Goal: Information Seeking & Learning: Learn about a topic

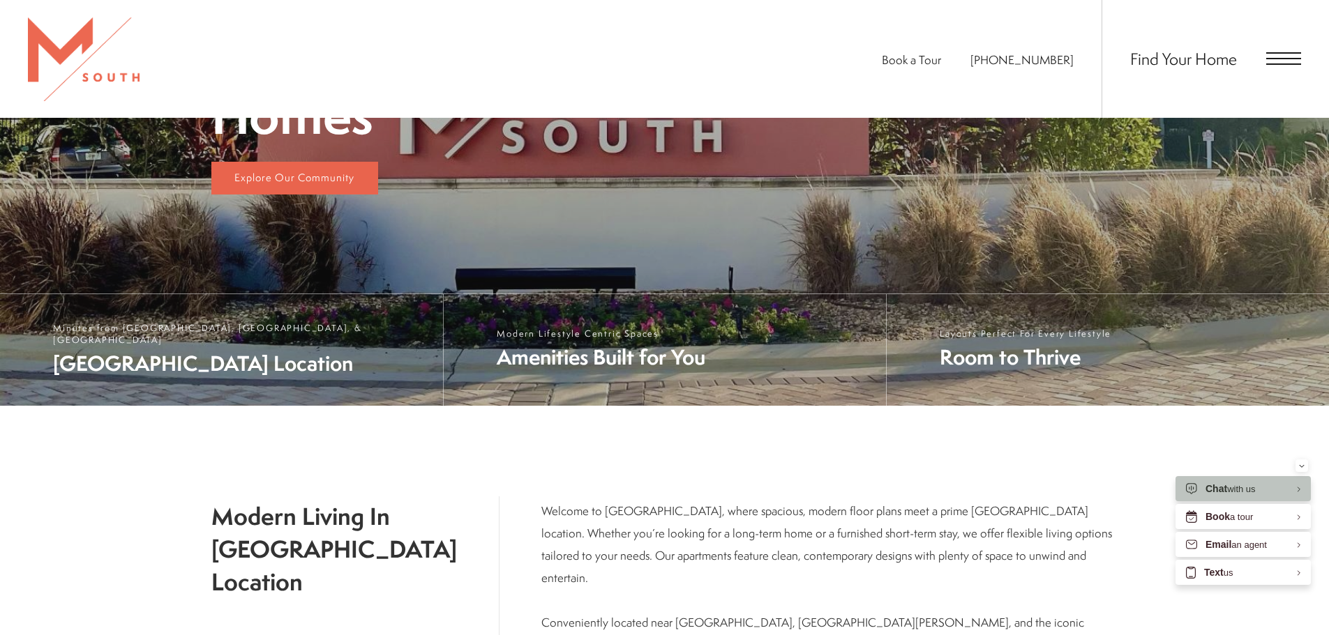
scroll to position [412, 0]
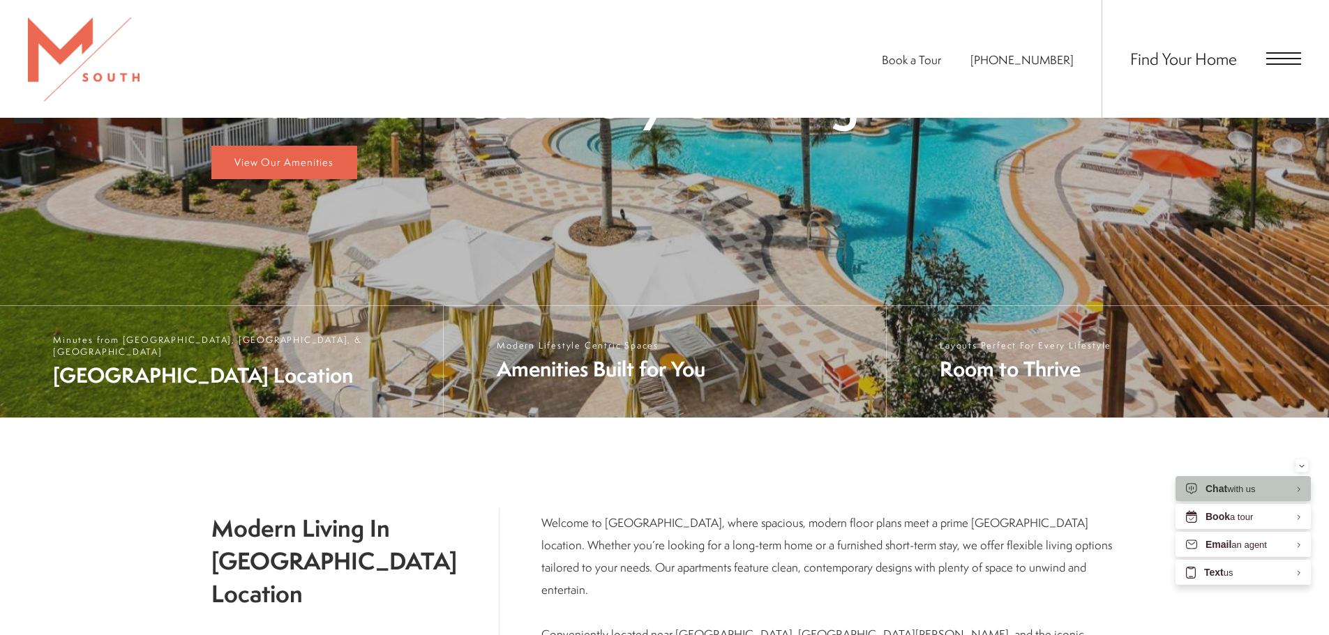
click at [1283, 59] on span "Open Menu" at bounding box center [1283, 58] width 35 height 1
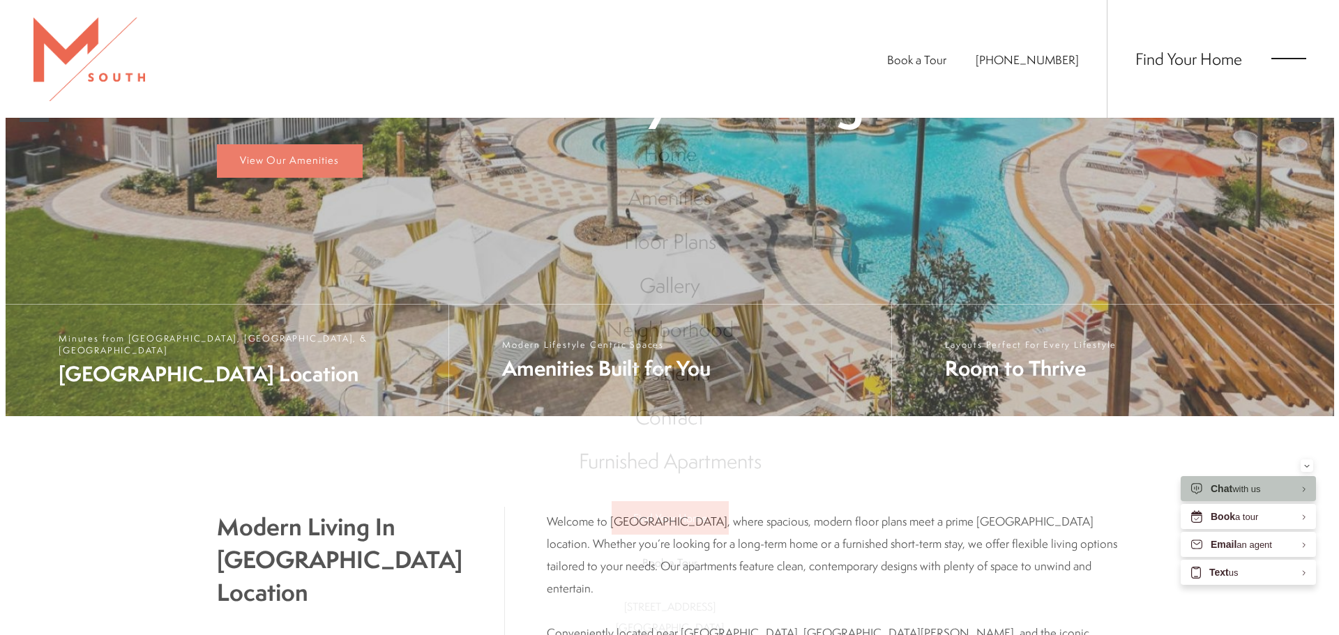
scroll to position [0, 0]
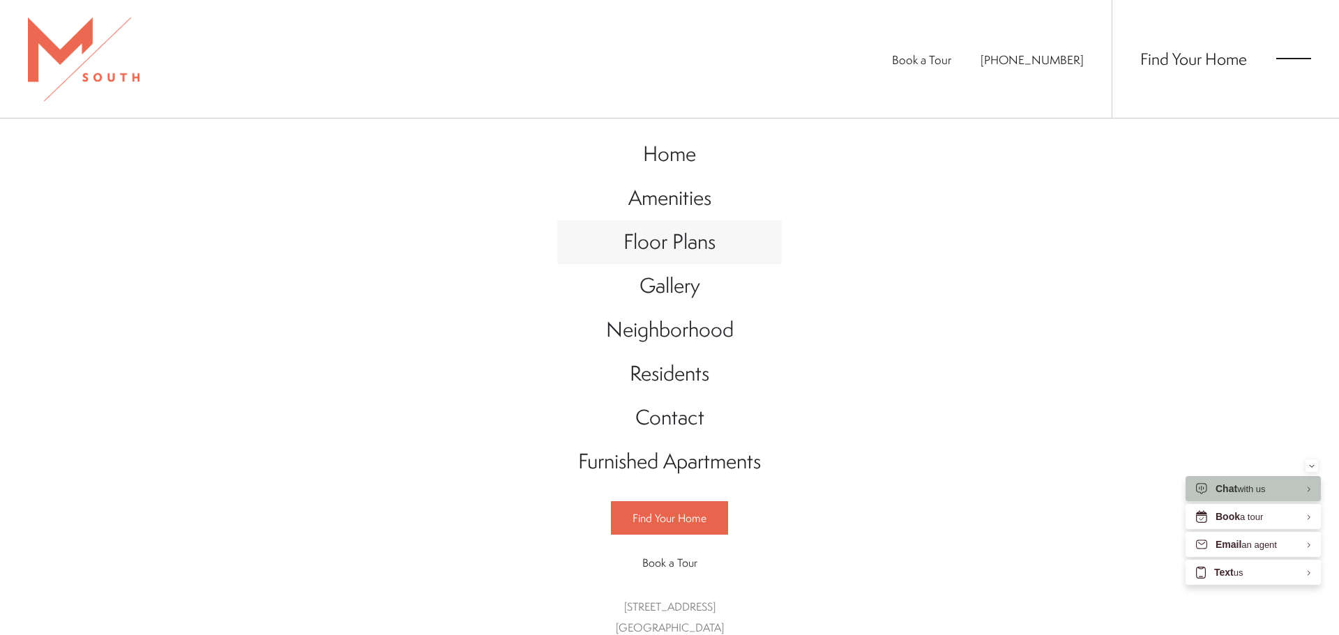
click at [671, 243] on span "Floor Plans" at bounding box center [670, 241] width 92 height 29
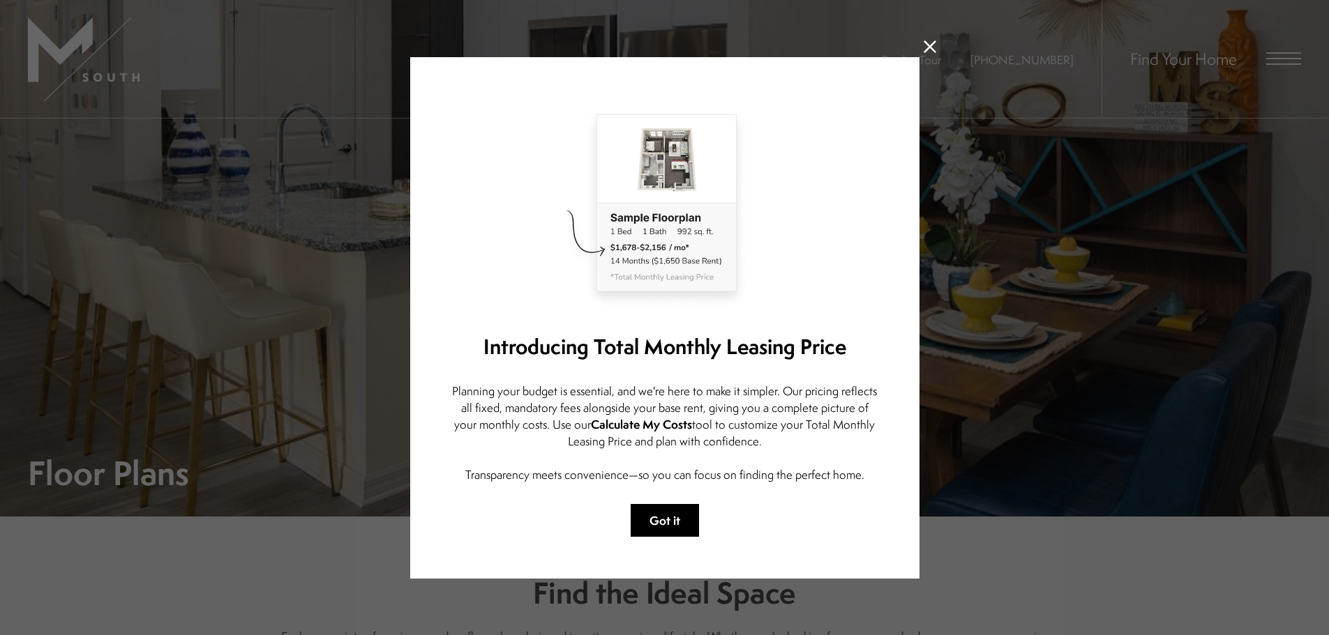
click at [667, 518] on button "Got it" at bounding box center [665, 520] width 68 height 33
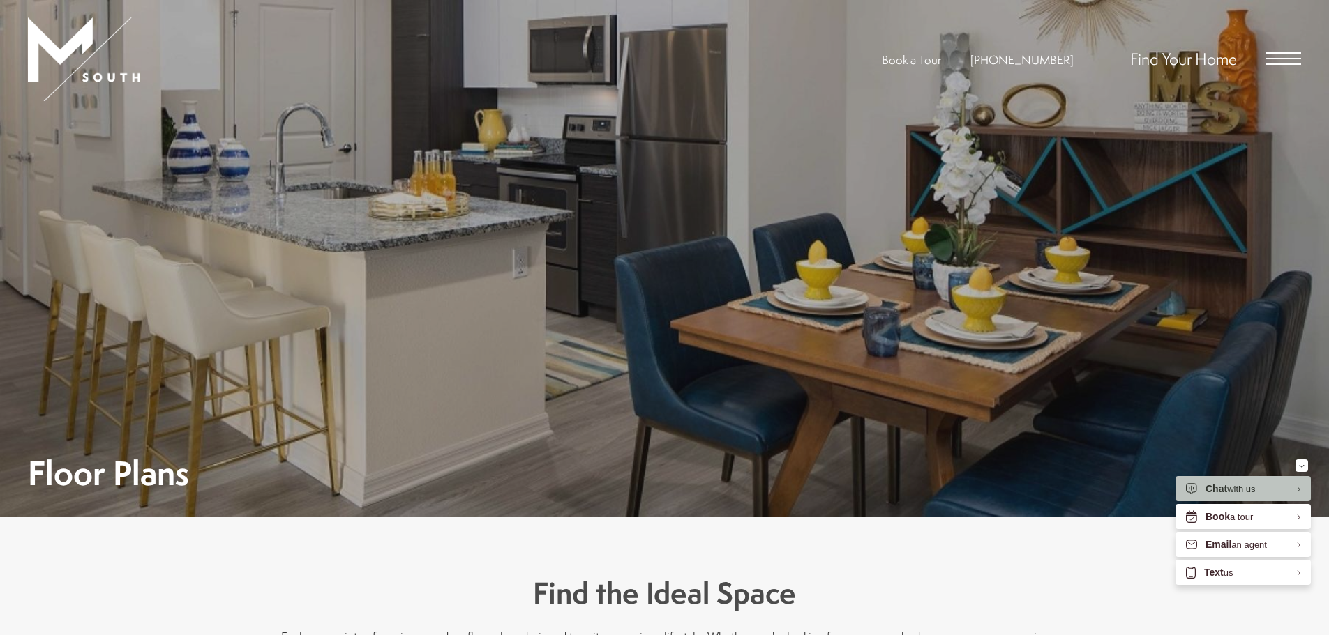
click at [1288, 57] on span "Open Menu" at bounding box center [1283, 58] width 35 height 13
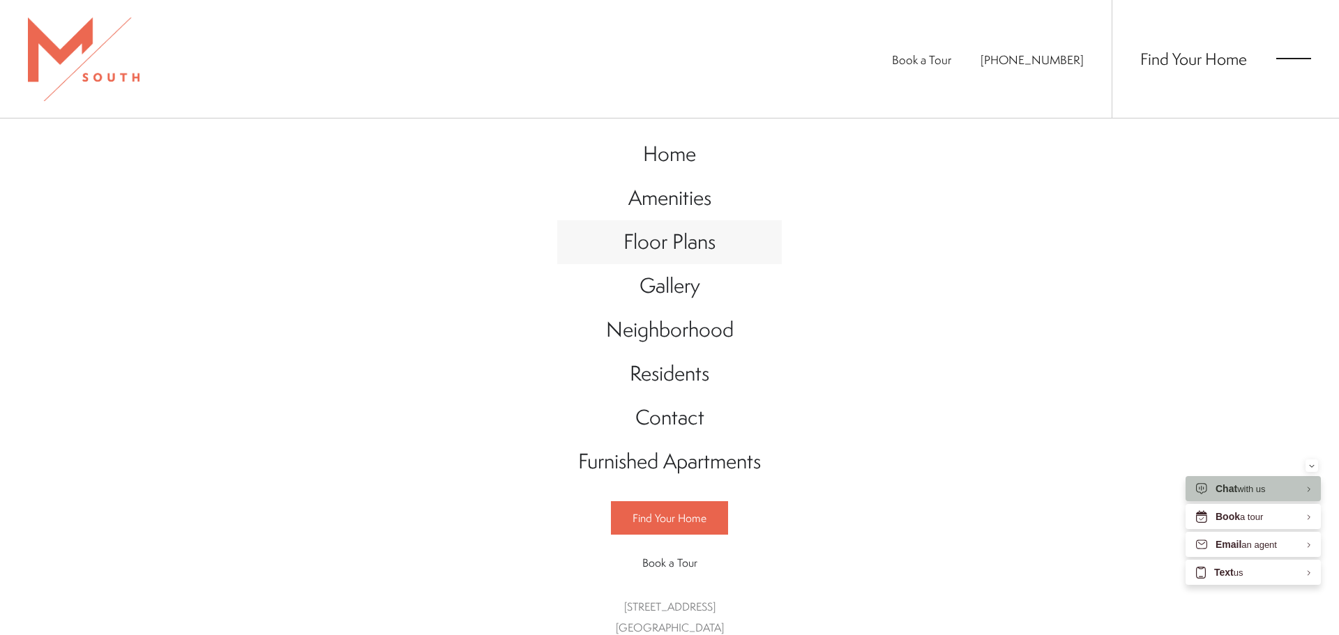
click at [679, 243] on span "Floor Plans" at bounding box center [670, 241] width 92 height 29
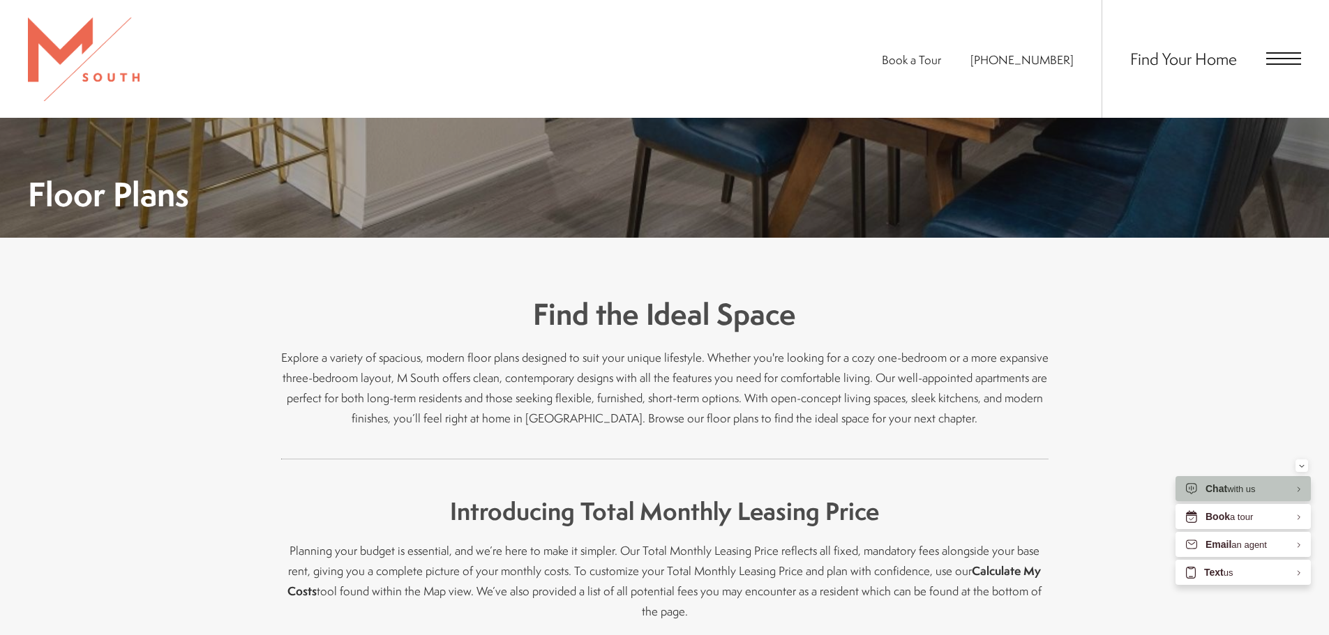
scroll to position [628, 0]
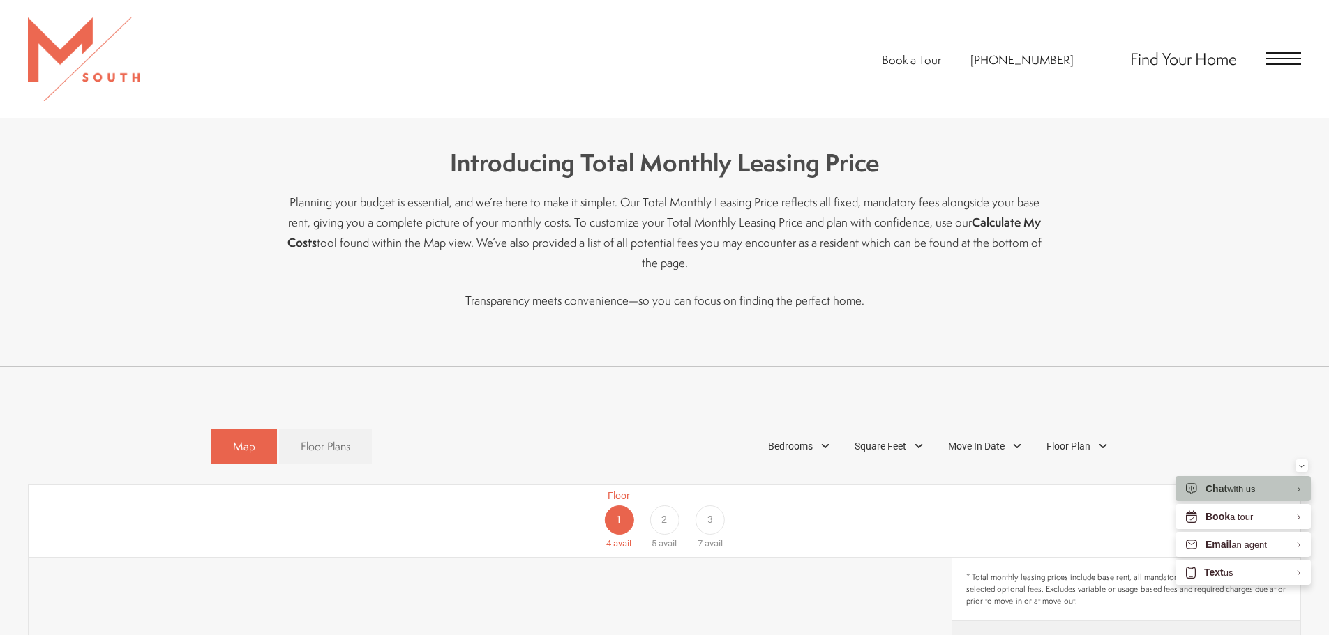
click at [667, 513] on span "2" at bounding box center [664, 520] width 6 height 15
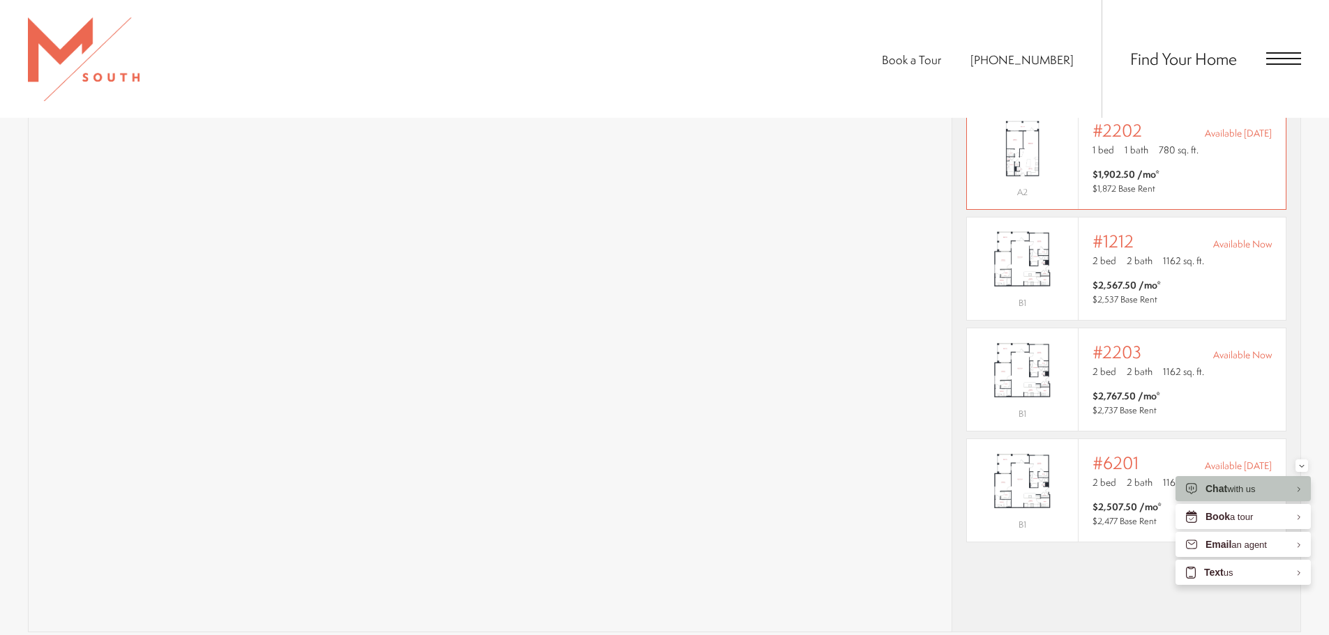
scroll to position [1199, 0]
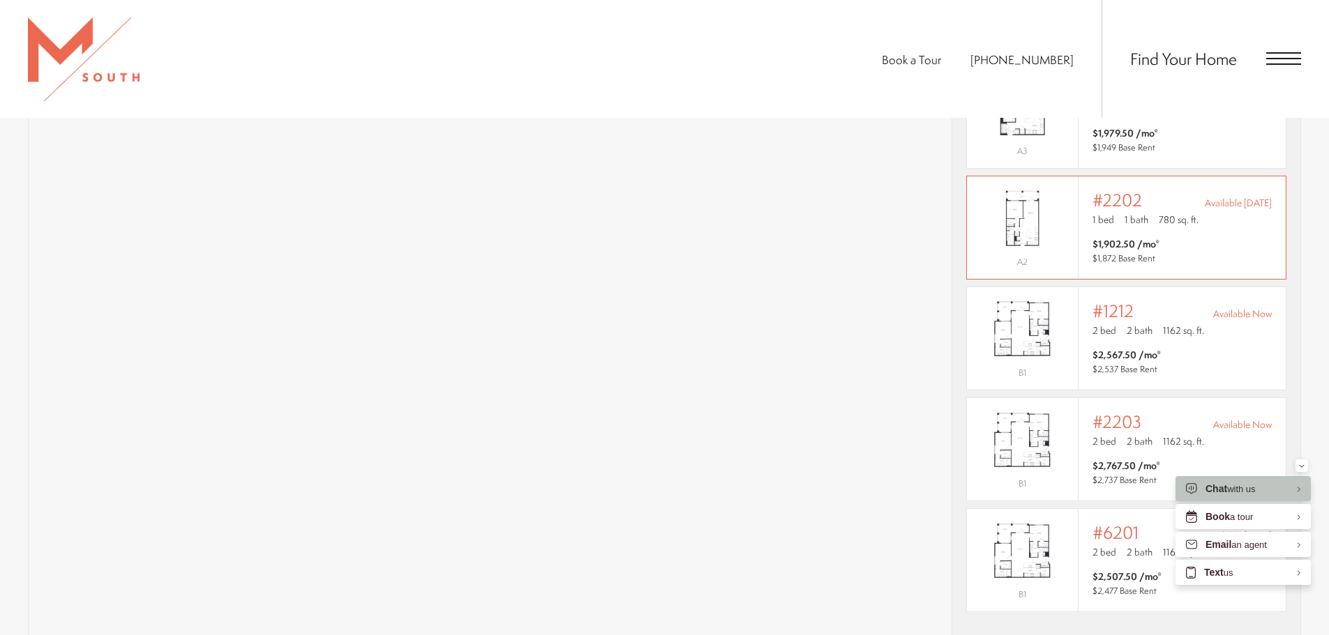
click at [1176, 213] on span "780 sq. ft." at bounding box center [1179, 220] width 40 height 14
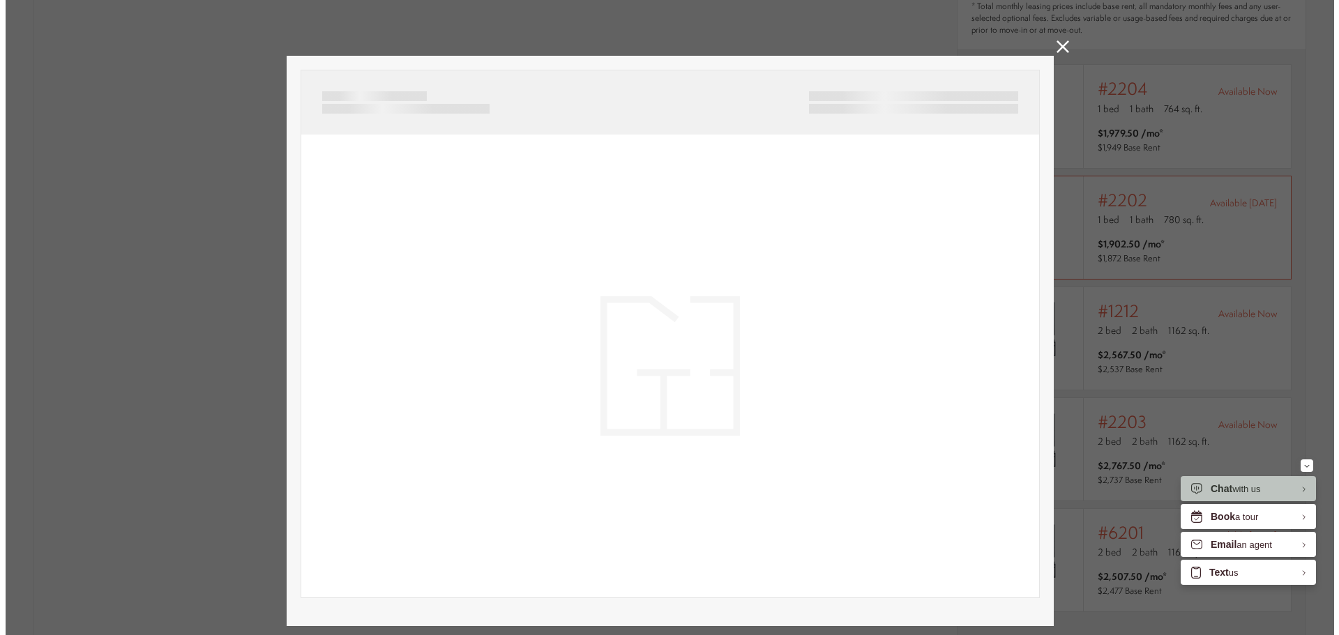
scroll to position [0, 0]
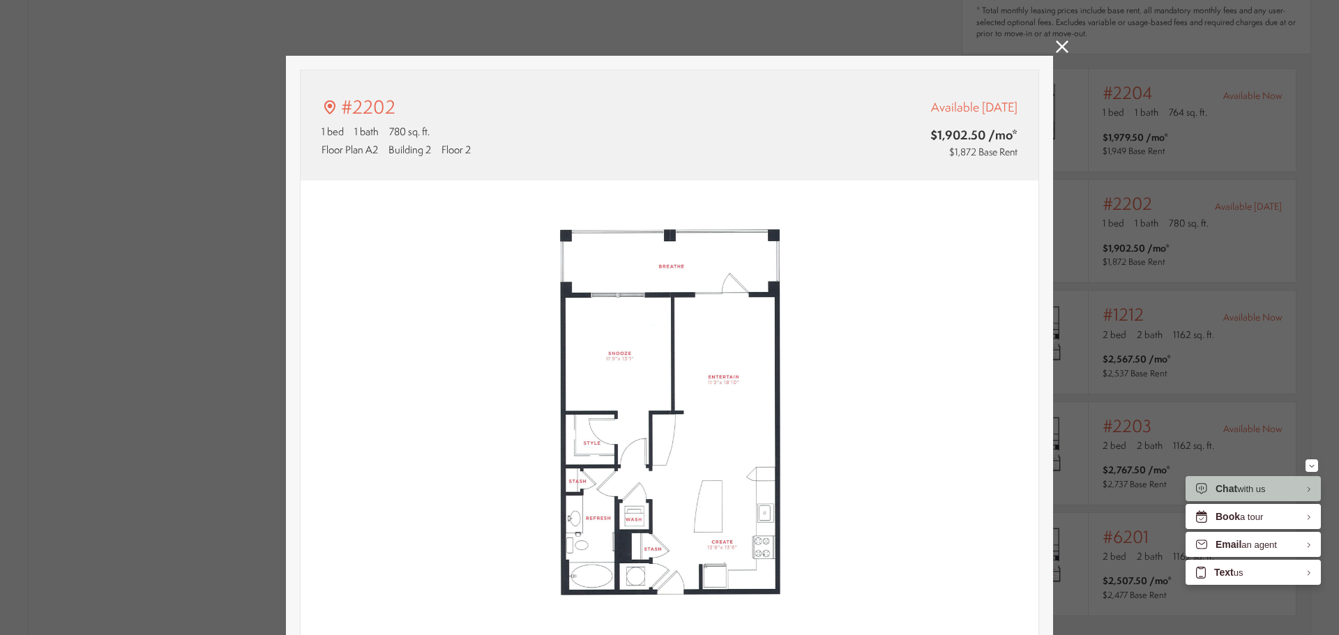
type input "**********"
click at [1057, 45] on icon at bounding box center [1062, 46] width 13 height 13
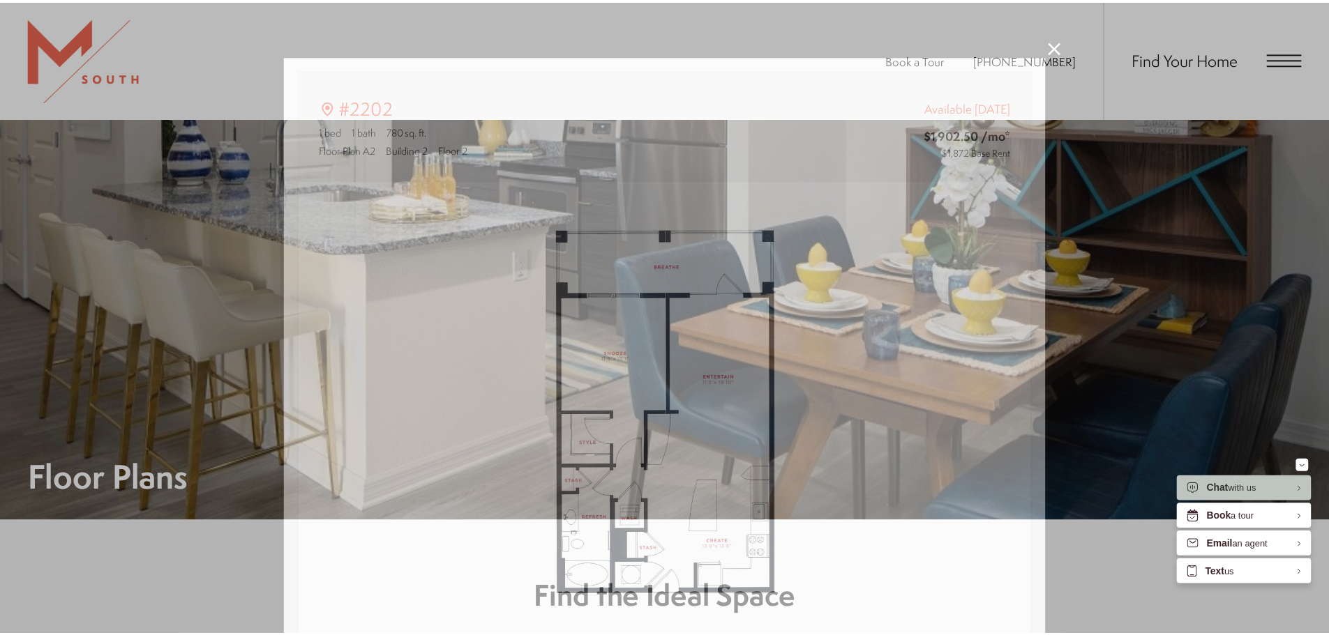
scroll to position [1199, 0]
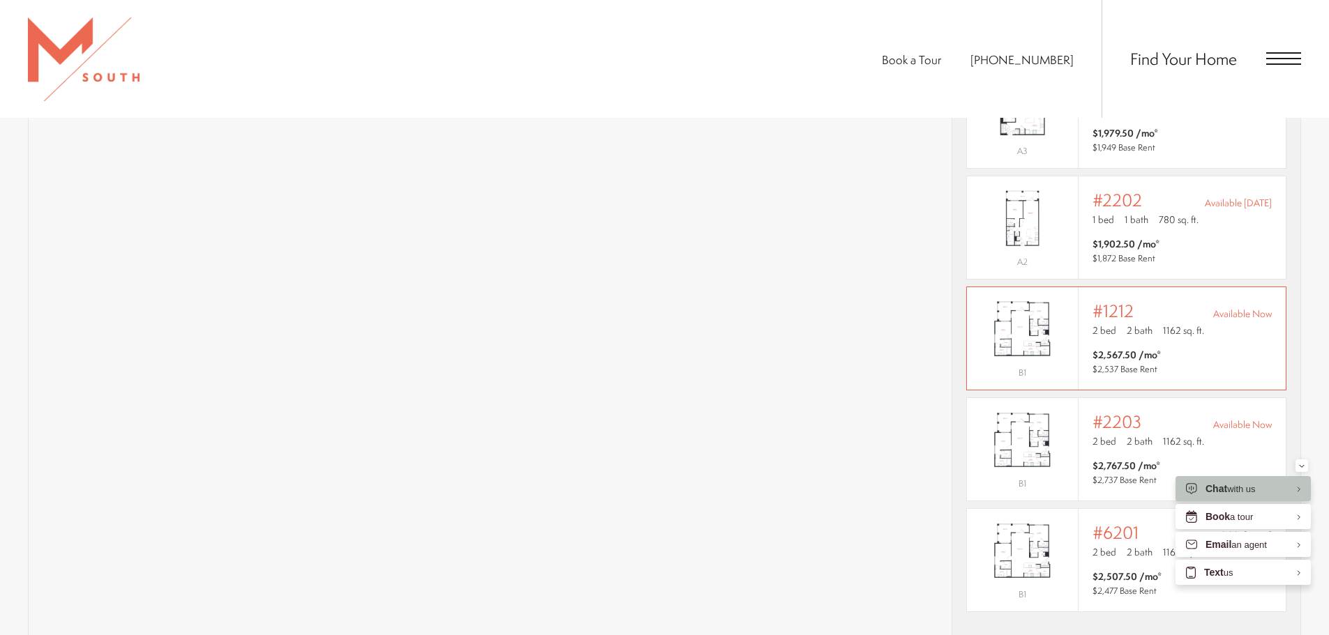
click at [1188, 327] on div "Outside price filter range #1212 Available Now 2 bed 2 bath 1162 sq. ft. $2,567…" at bounding box center [1181, 338] width 179 height 75
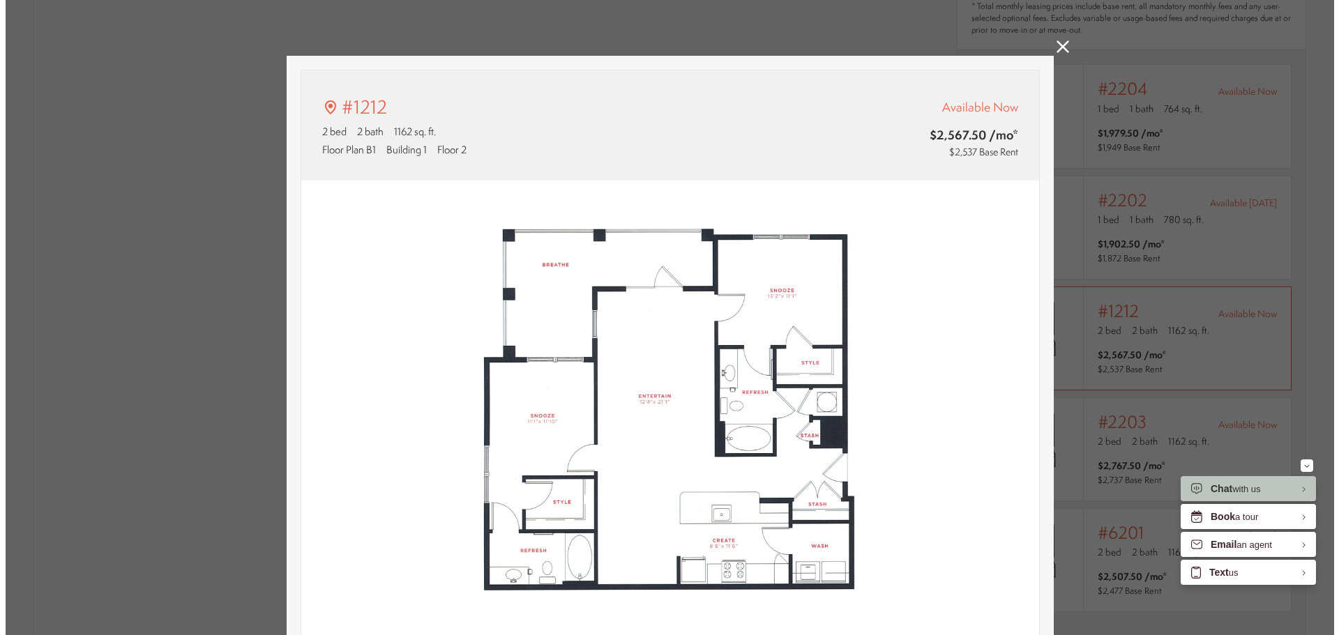
scroll to position [0, 0]
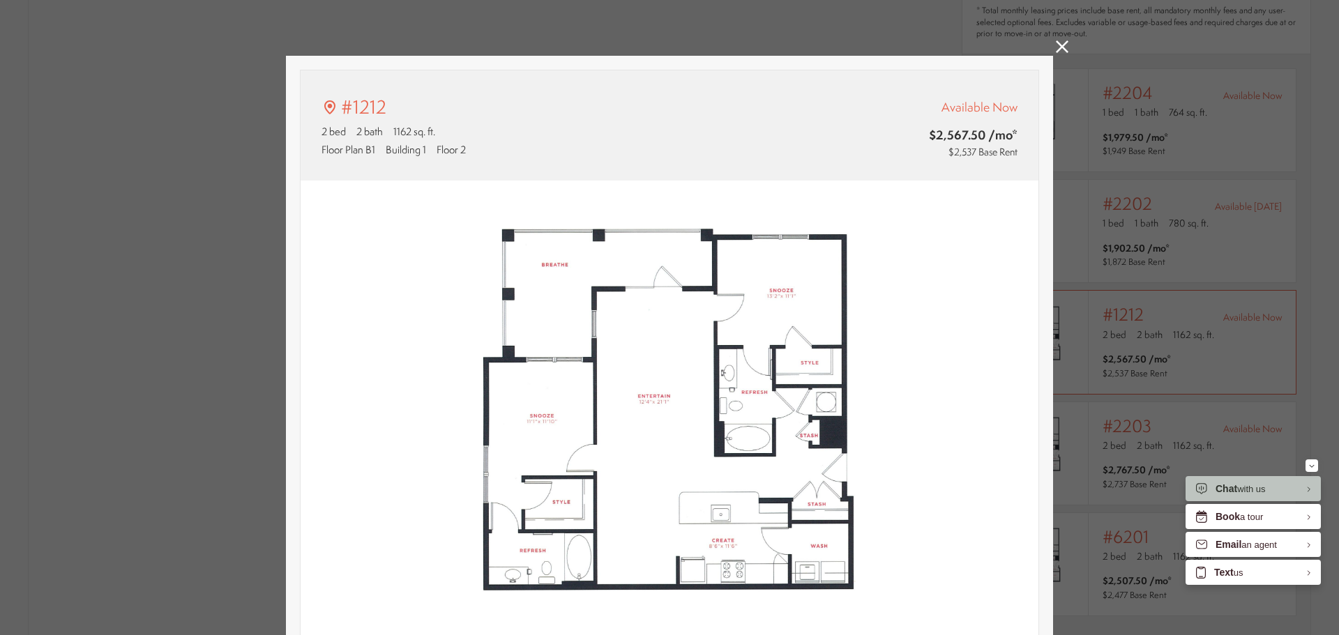
type input "**********"
click at [1056, 45] on icon at bounding box center [1062, 46] width 13 height 13
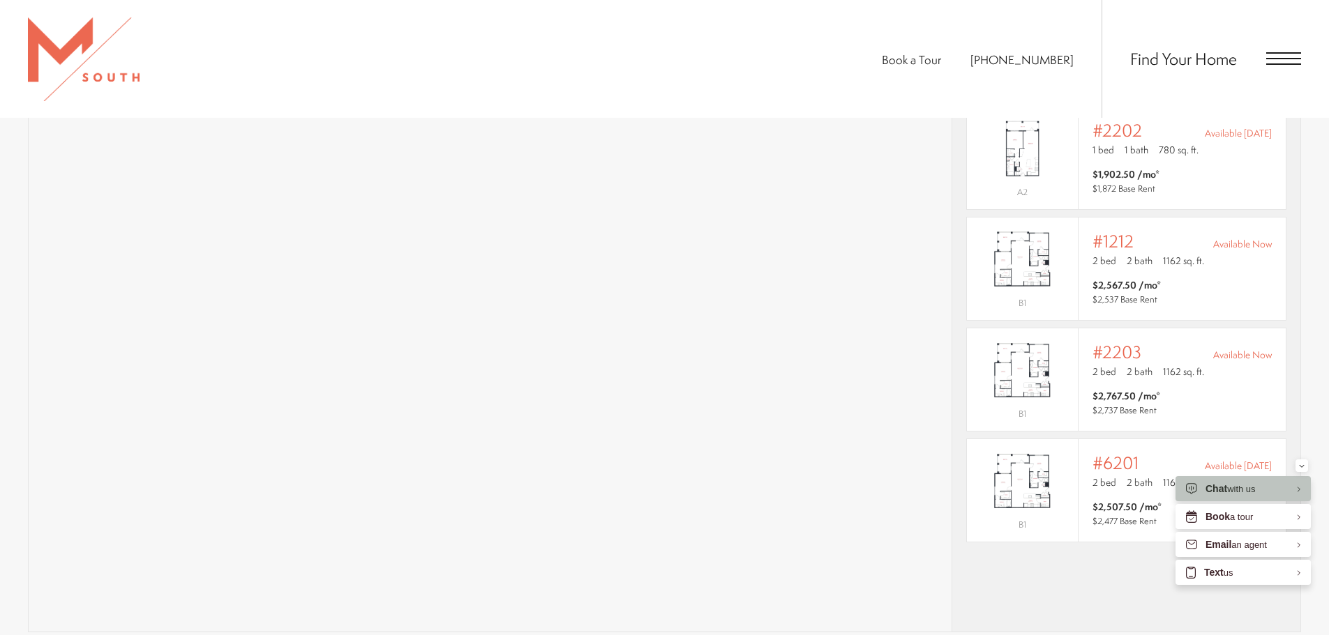
scroll to position [1199, 0]
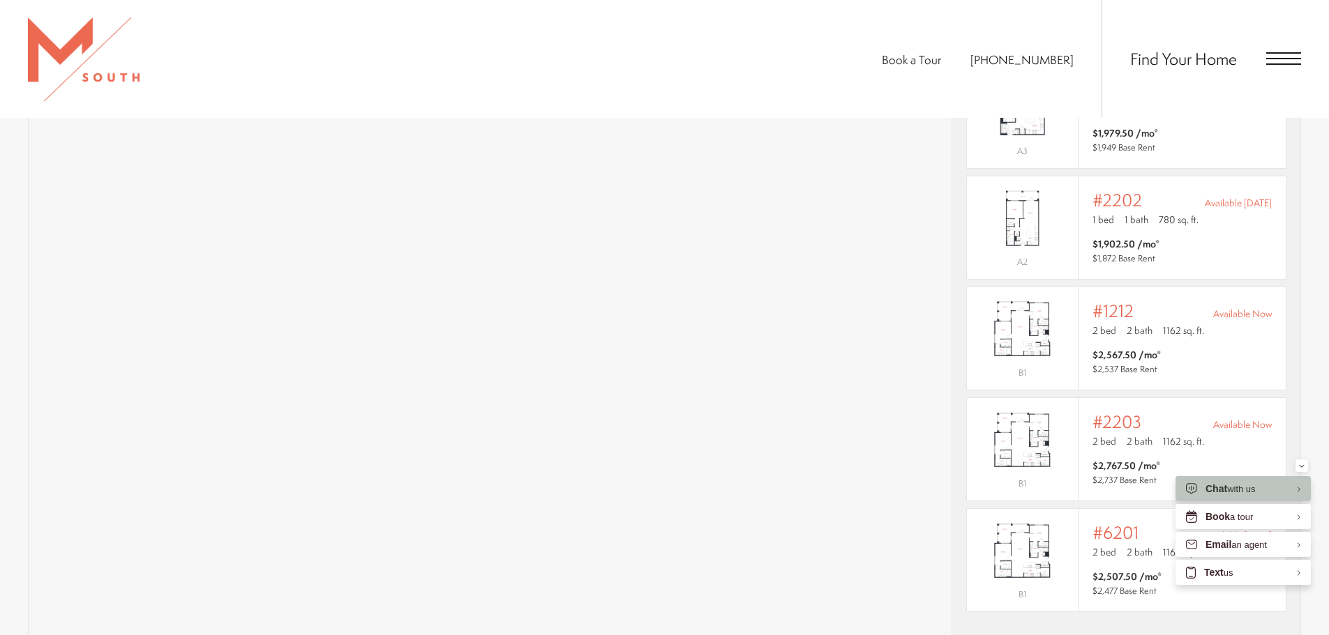
click at [1288, 62] on span "Open Menu" at bounding box center [1283, 58] width 35 height 13
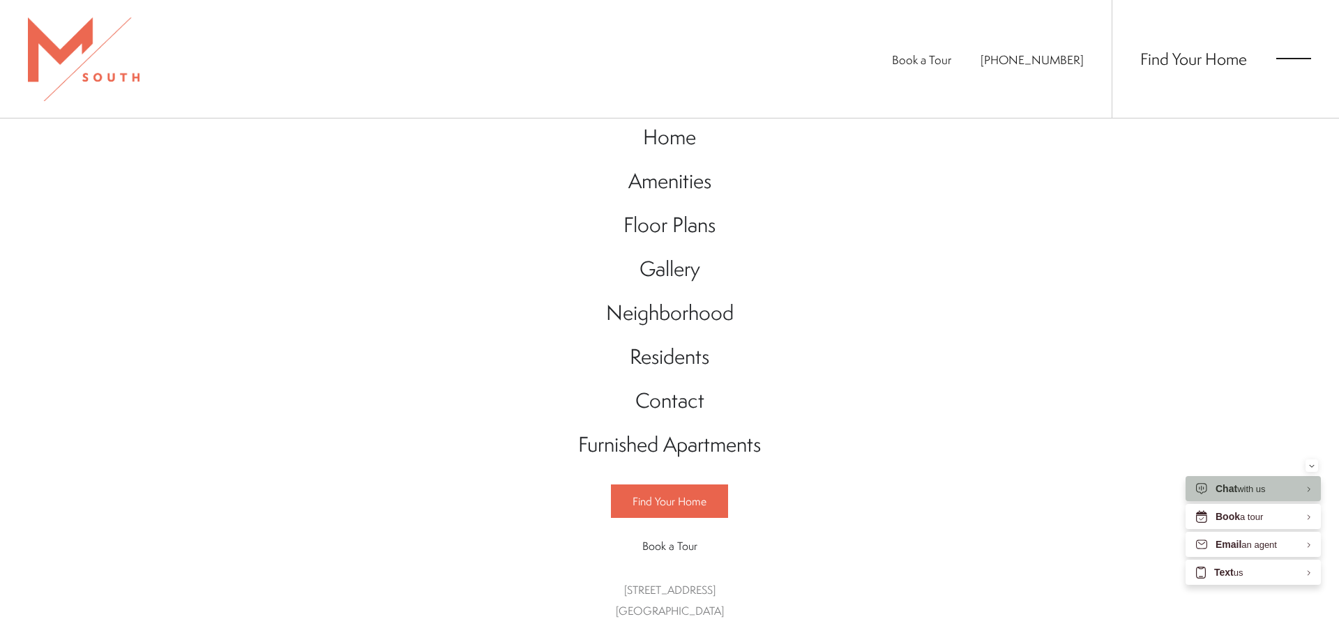
scroll to position [0, 0]
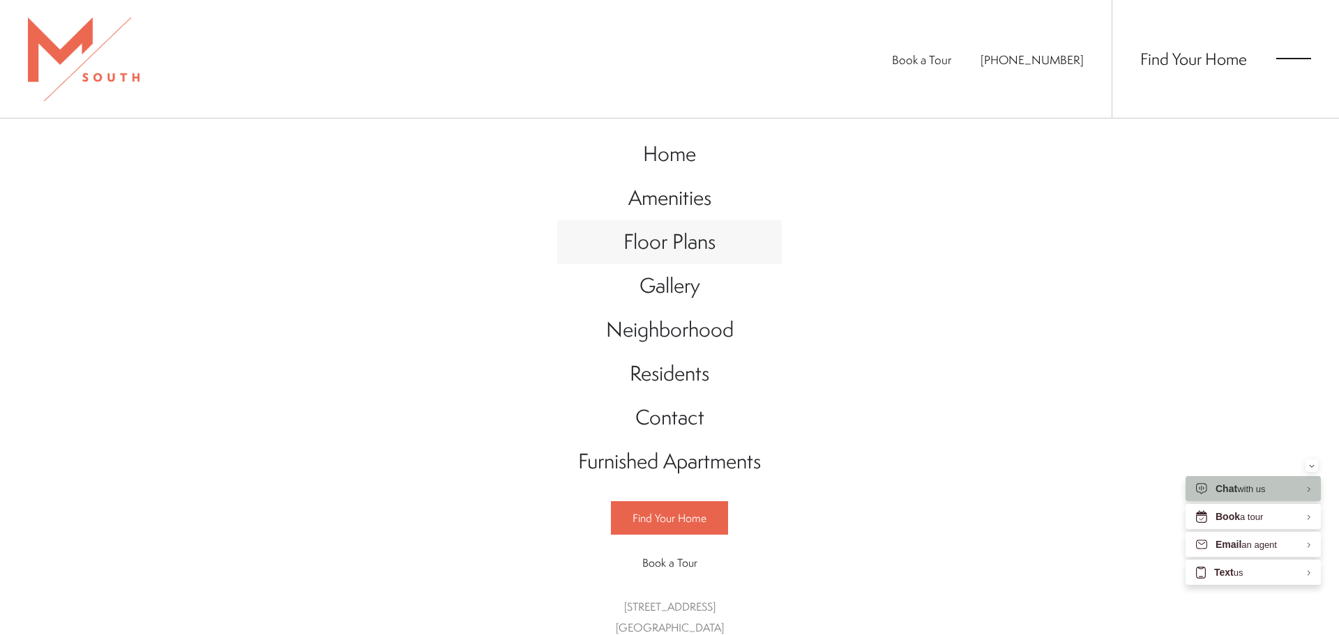
click at [679, 239] on span "Floor Plans" at bounding box center [670, 241] width 92 height 29
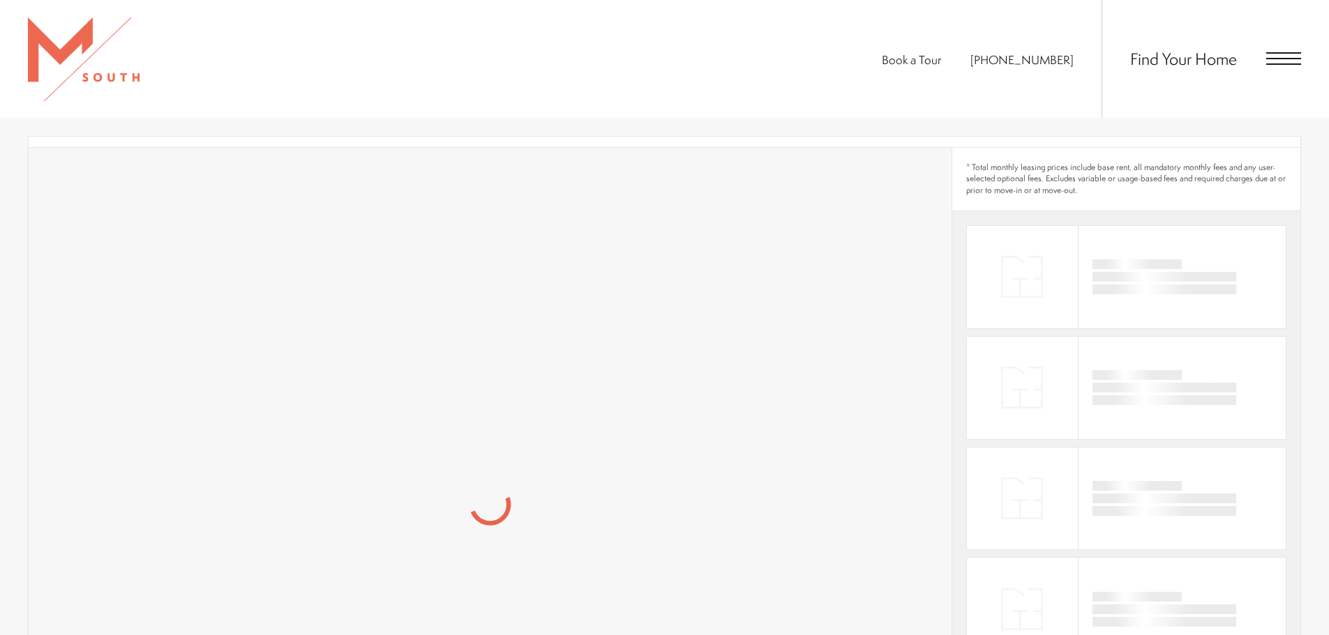
scroll to position [488, 0]
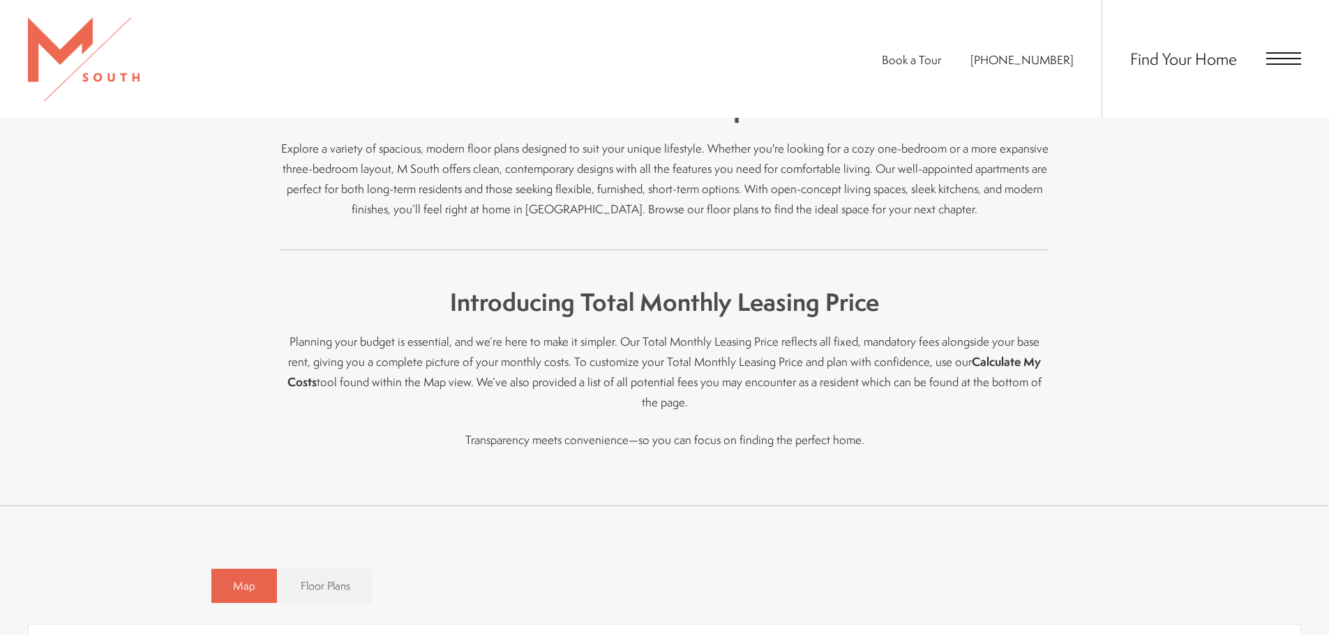
click at [984, 363] on strong "Calculate My Costs" at bounding box center [663, 372] width 753 height 36
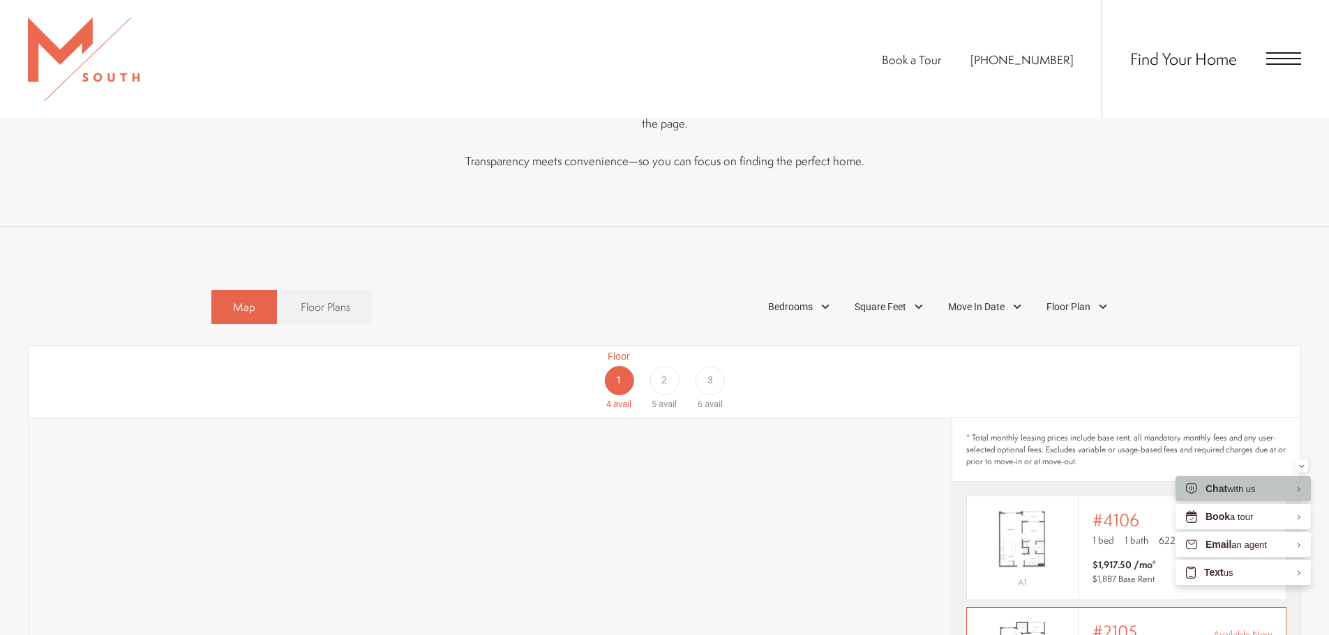
scroll to position [698, 0]
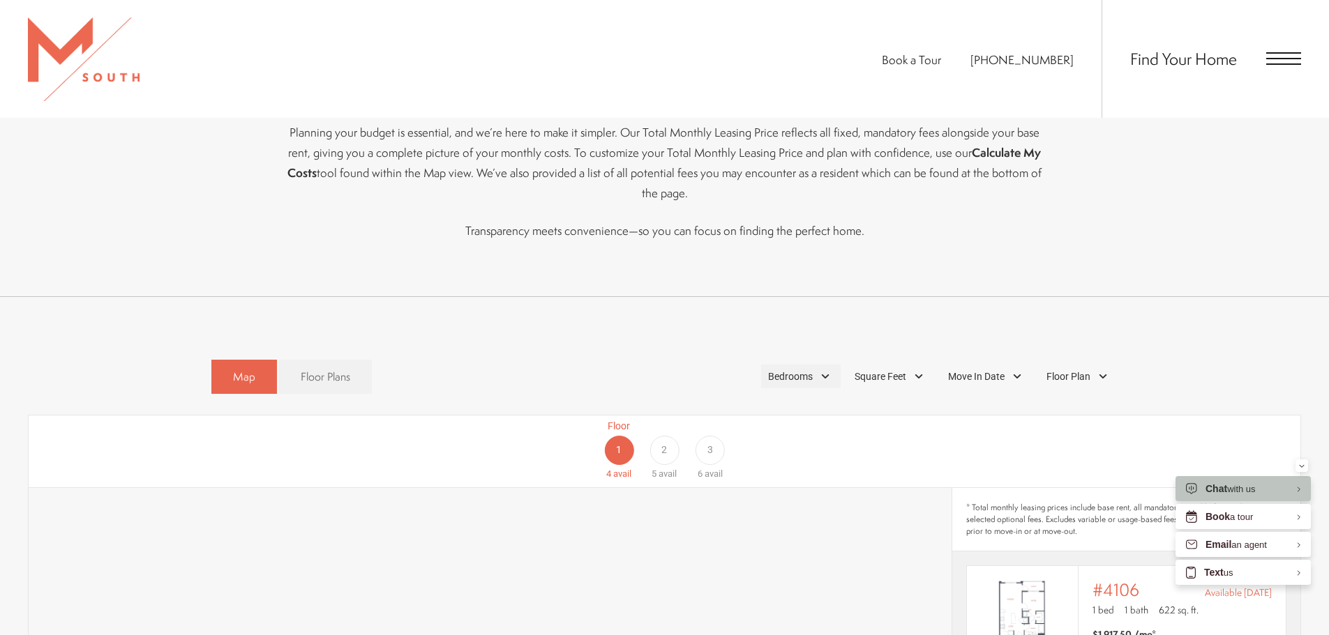
click at [818, 365] on div "Bedrooms" at bounding box center [801, 377] width 80 height 24
click at [748, 433] on span "2 Bedroom" at bounding box center [774, 440] width 70 height 15
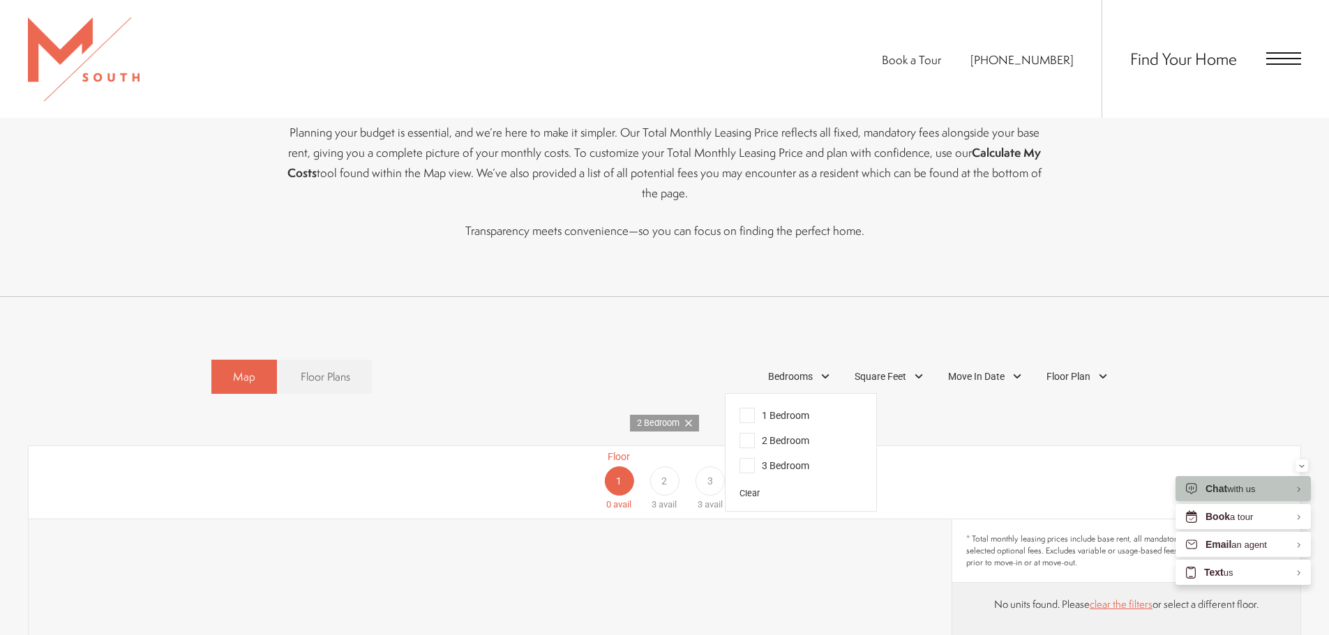
click at [660, 467] on div "2" at bounding box center [663, 481] width 29 height 29
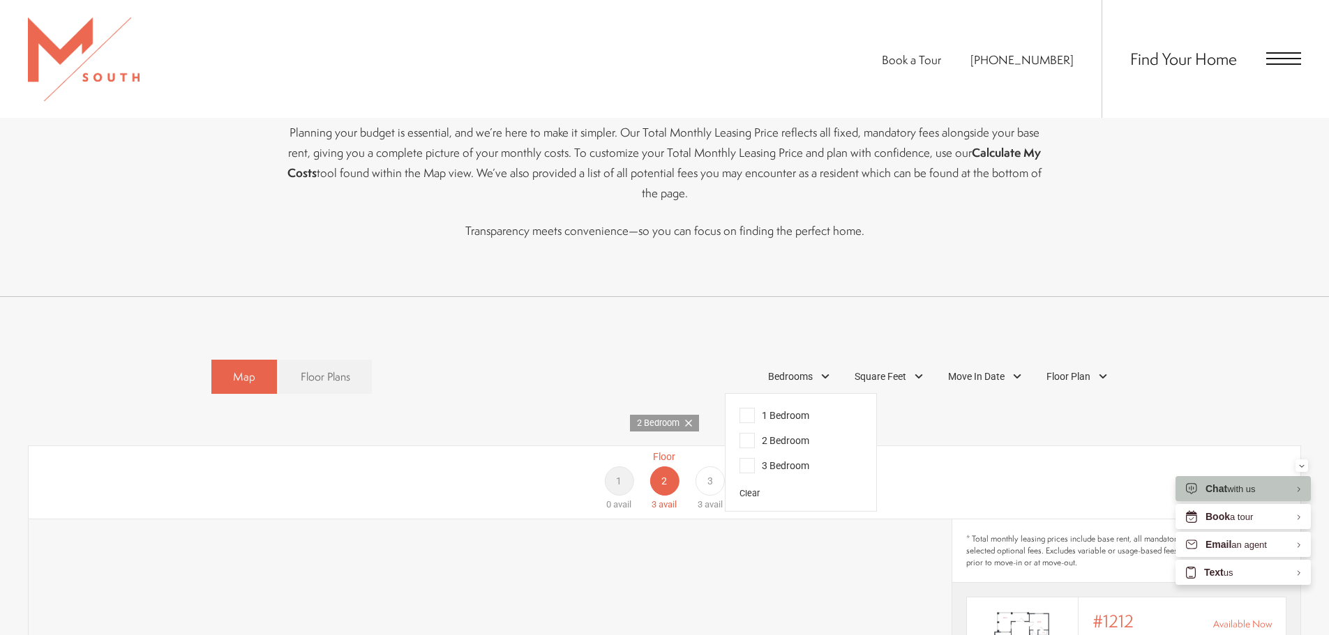
click at [614, 467] on div "1" at bounding box center [618, 481] width 29 height 29
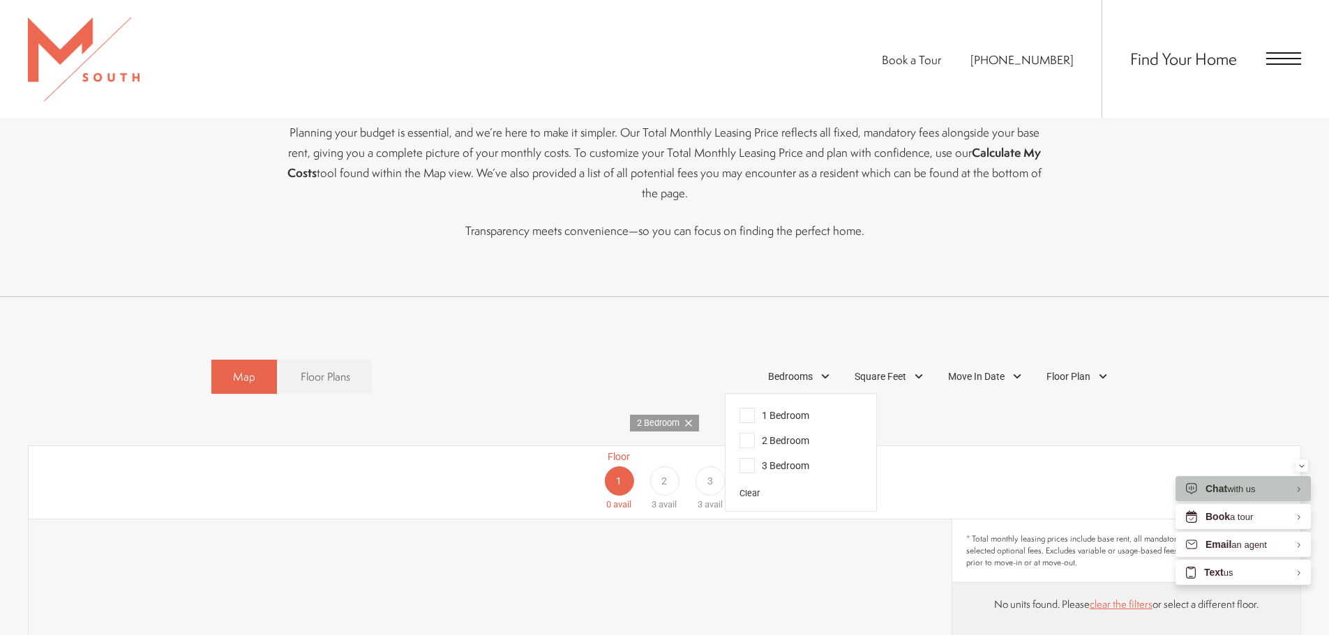
click at [674, 467] on div "2" at bounding box center [663, 481] width 29 height 29
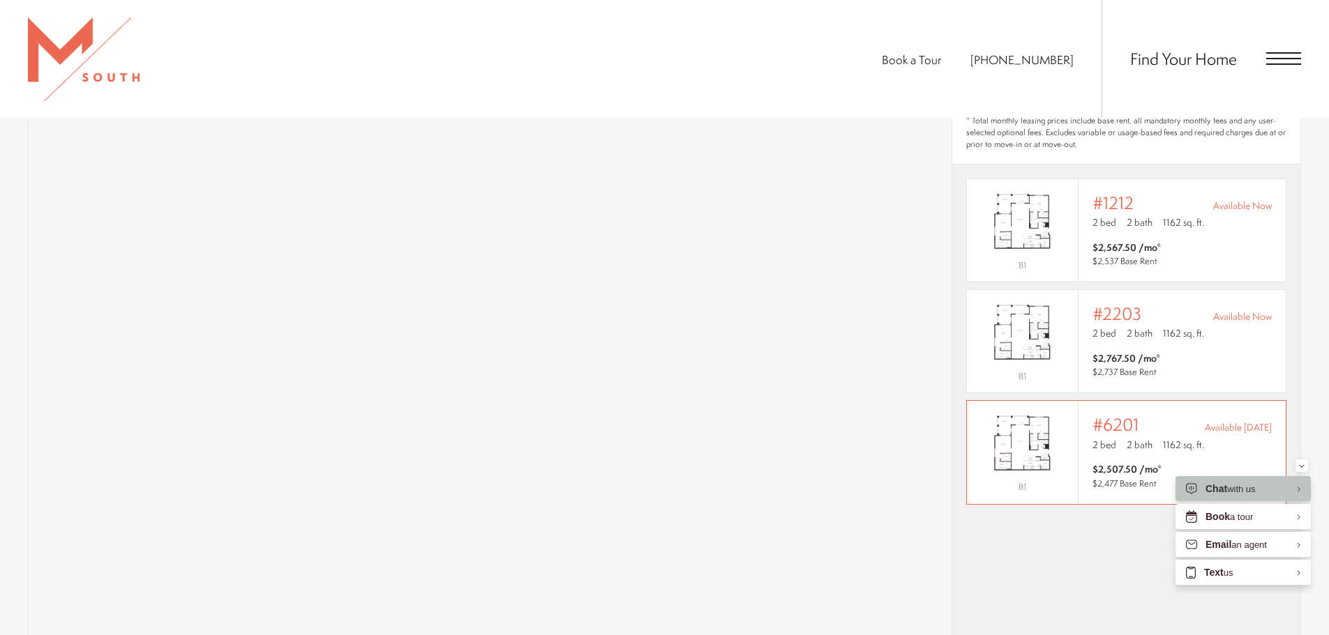
scroll to position [977, 0]
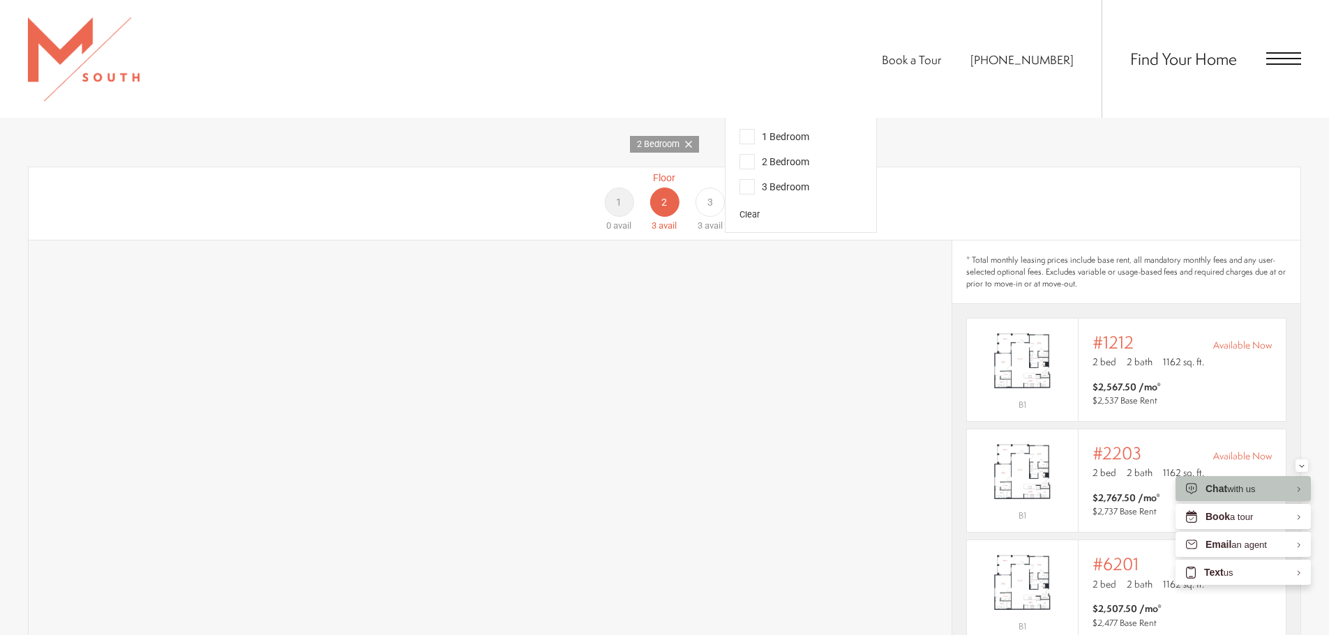
click at [709, 195] on span "3" at bounding box center [710, 202] width 6 height 15
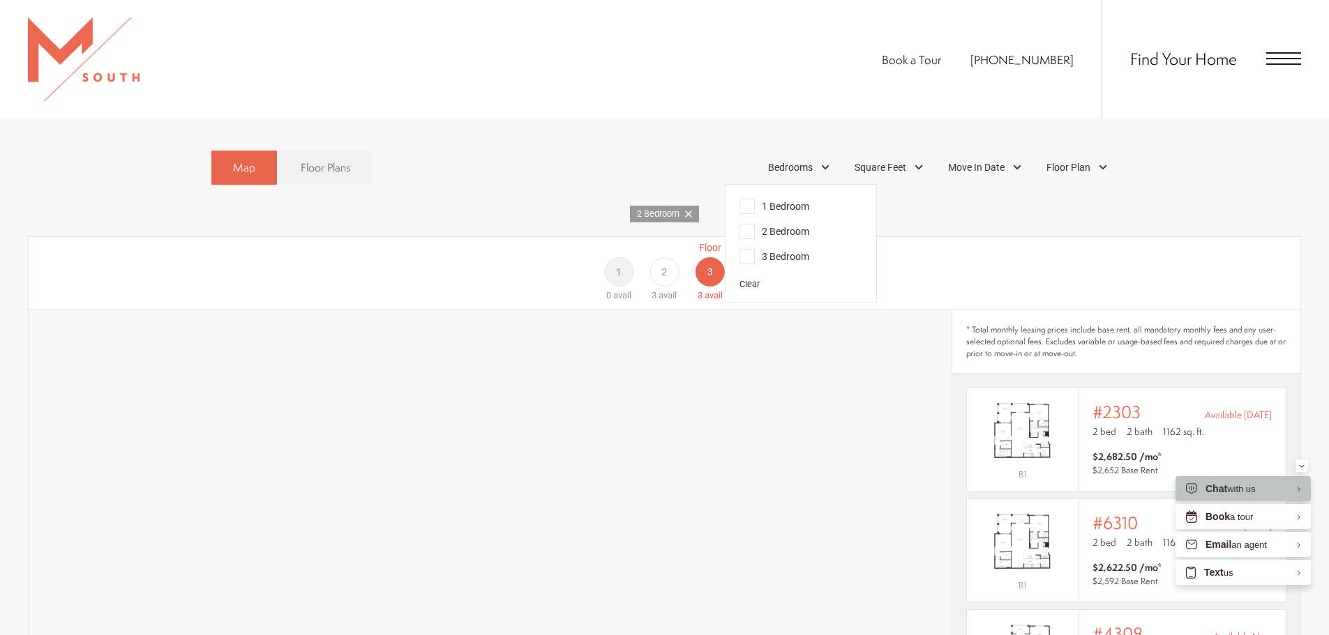
click at [665, 265] on span "2" at bounding box center [664, 272] width 6 height 15
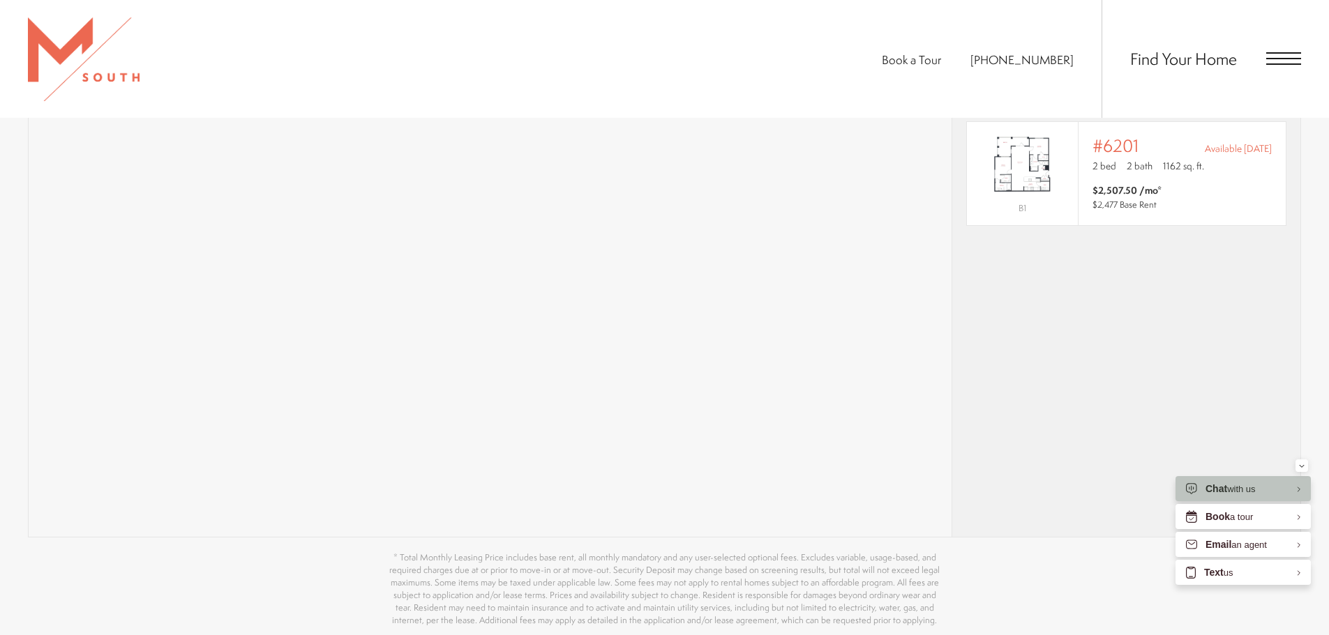
scroll to position [1465, 0]
